Goal: Information Seeking & Learning: Learn about a topic

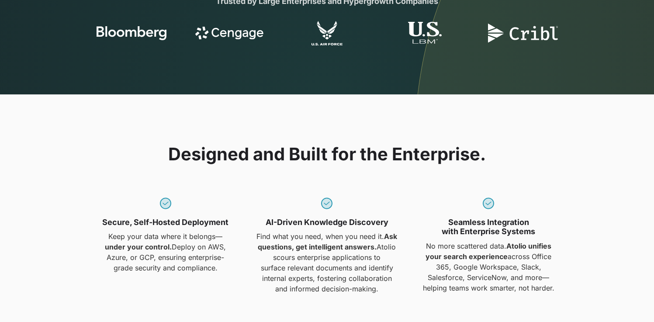
scroll to position [528, 0]
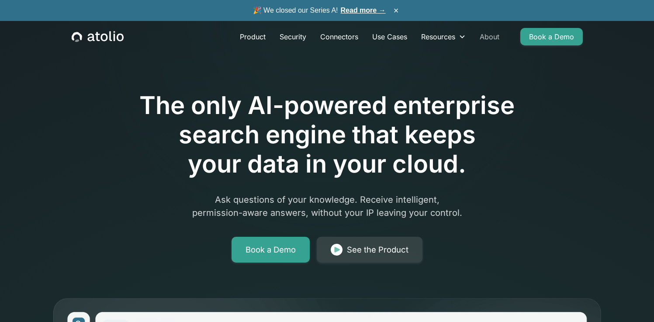
click at [491, 37] on link "About" at bounding box center [490, 36] width 34 height 17
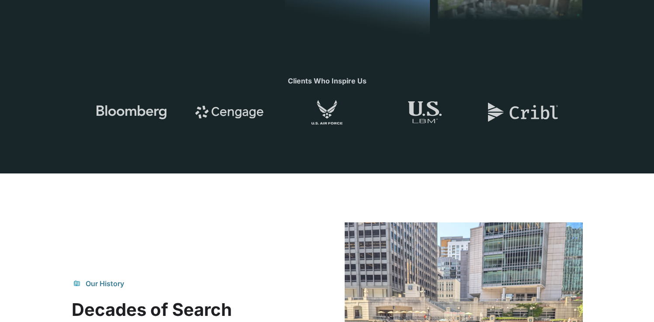
scroll to position [60, 0]
